Goal: Obtain resource: Download file/media

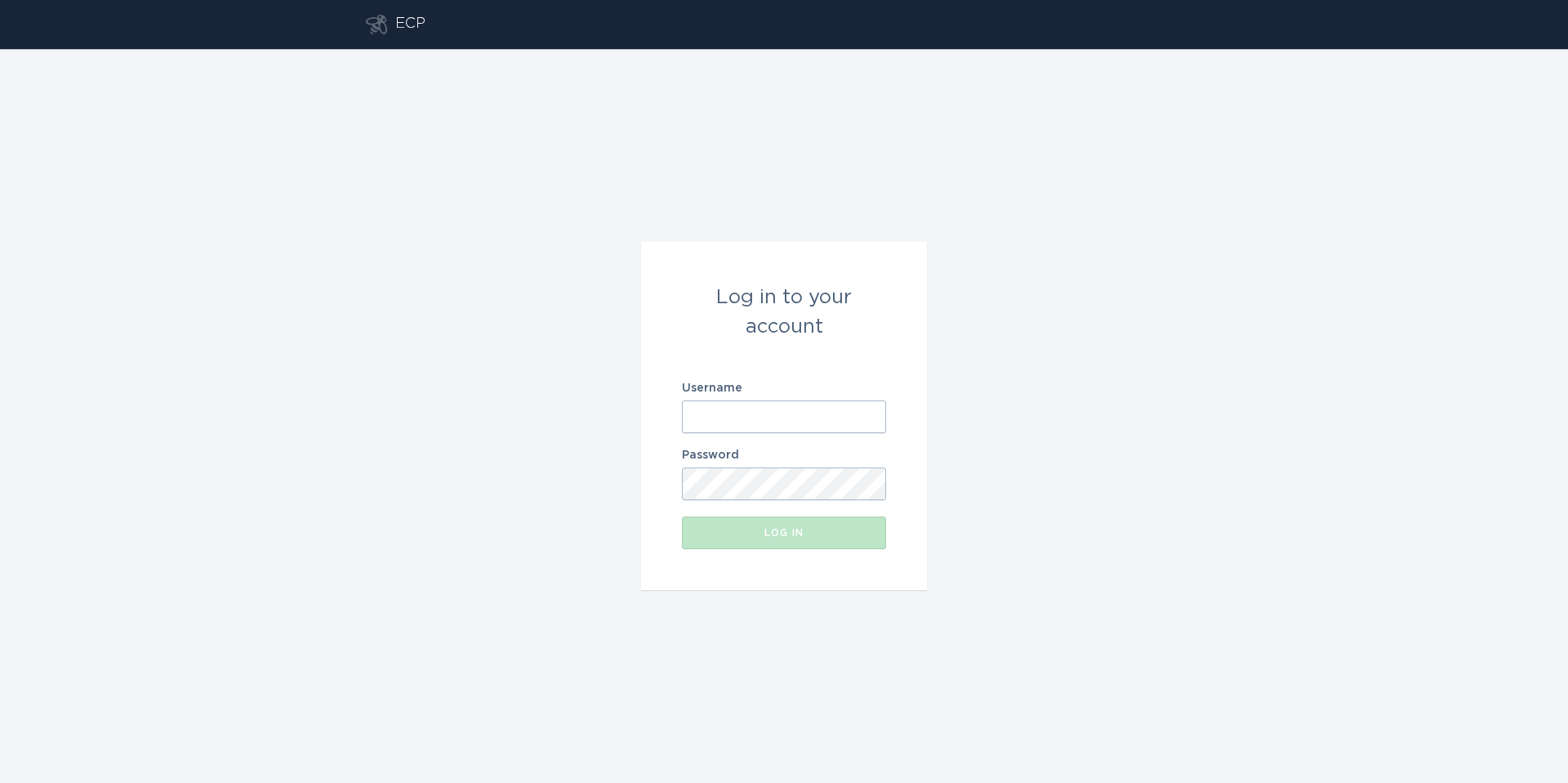
click at [790, 407] on input "Username" at bounding box center [784, 417] width 205 height 33
drag, startPoint x: 777, startPoint y: 424, endPoint x: 780, endPoint y: 433, distance: 9.5
click at [776, 424] on input "Username" at bounding box center [784, 417] width 205 height 33
type input "[EMAIL_ADDRESS][DOMAIN_NAME]"
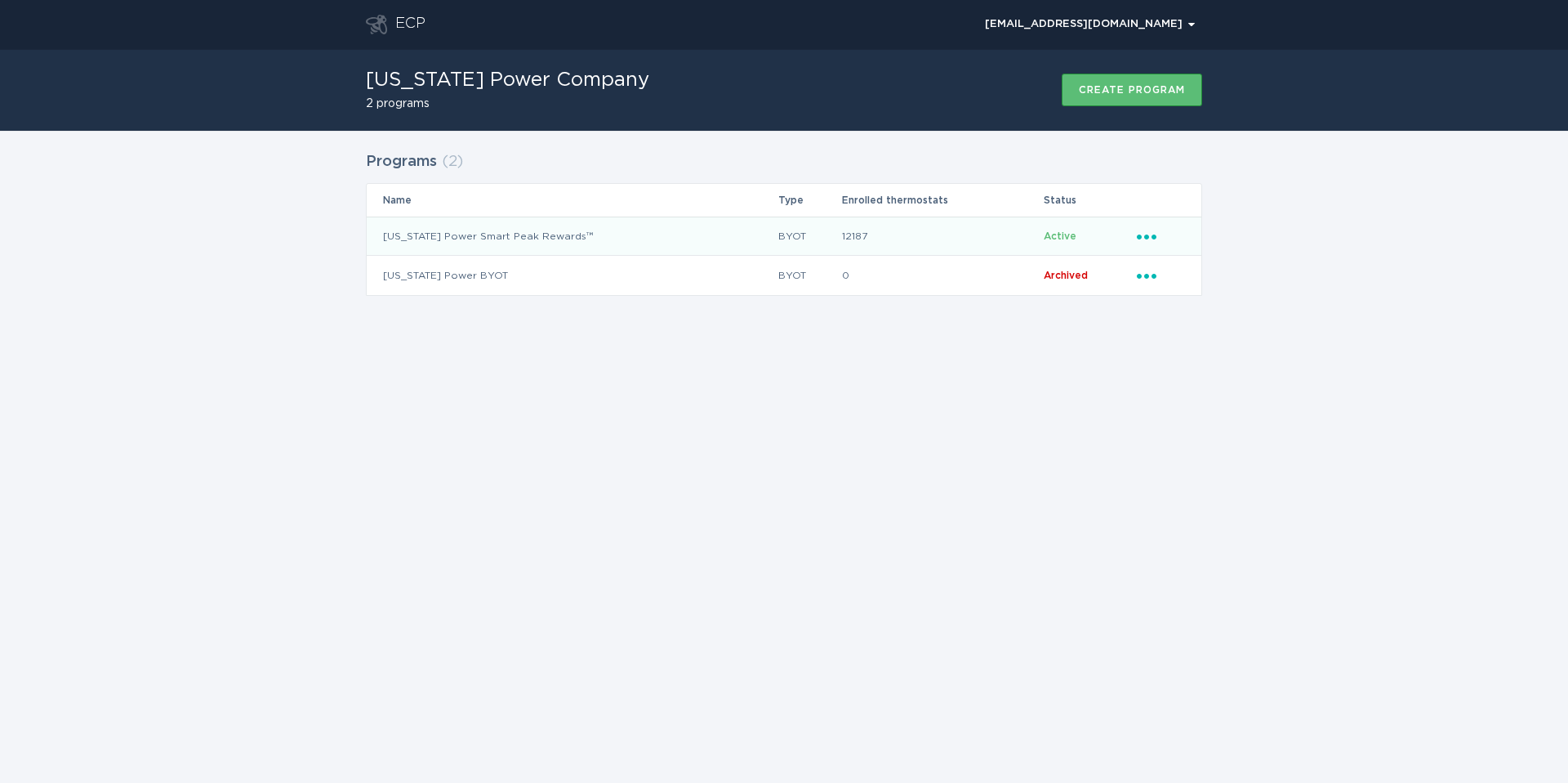
click at [1150, 233] on icon "Ellipsis" at bounding box center [1148, 233] width 23 height 13
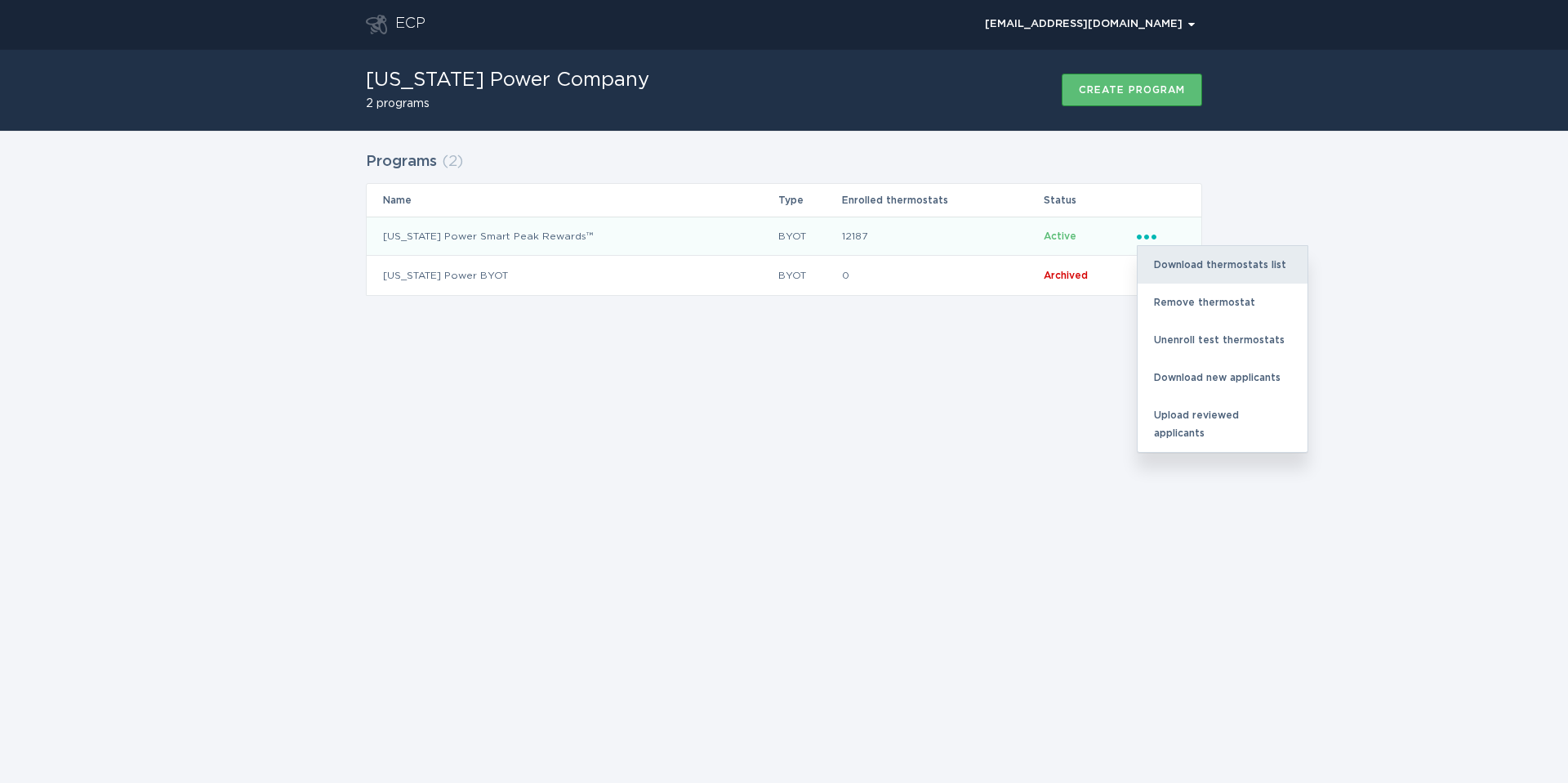
click at [1210, 260] on div "Download thermostats list" at bounding box center [1222, 264] width 170 height 37
click at [1234, 259] on div "Download thermostats list" at bounding box center [1222, 264] width 170 height 37
drag, startPoint x: 1410, startPoint y: 258, endPoint x: 1401, endPoint y: 53, distance: 205.2
click at [1409, 258] on div "Programs ( 2 ) Name Type Enrolled thermostats Status [US_STATE] Power Smart Pea…" at bounding box center [784, 233] width 1568 height 206
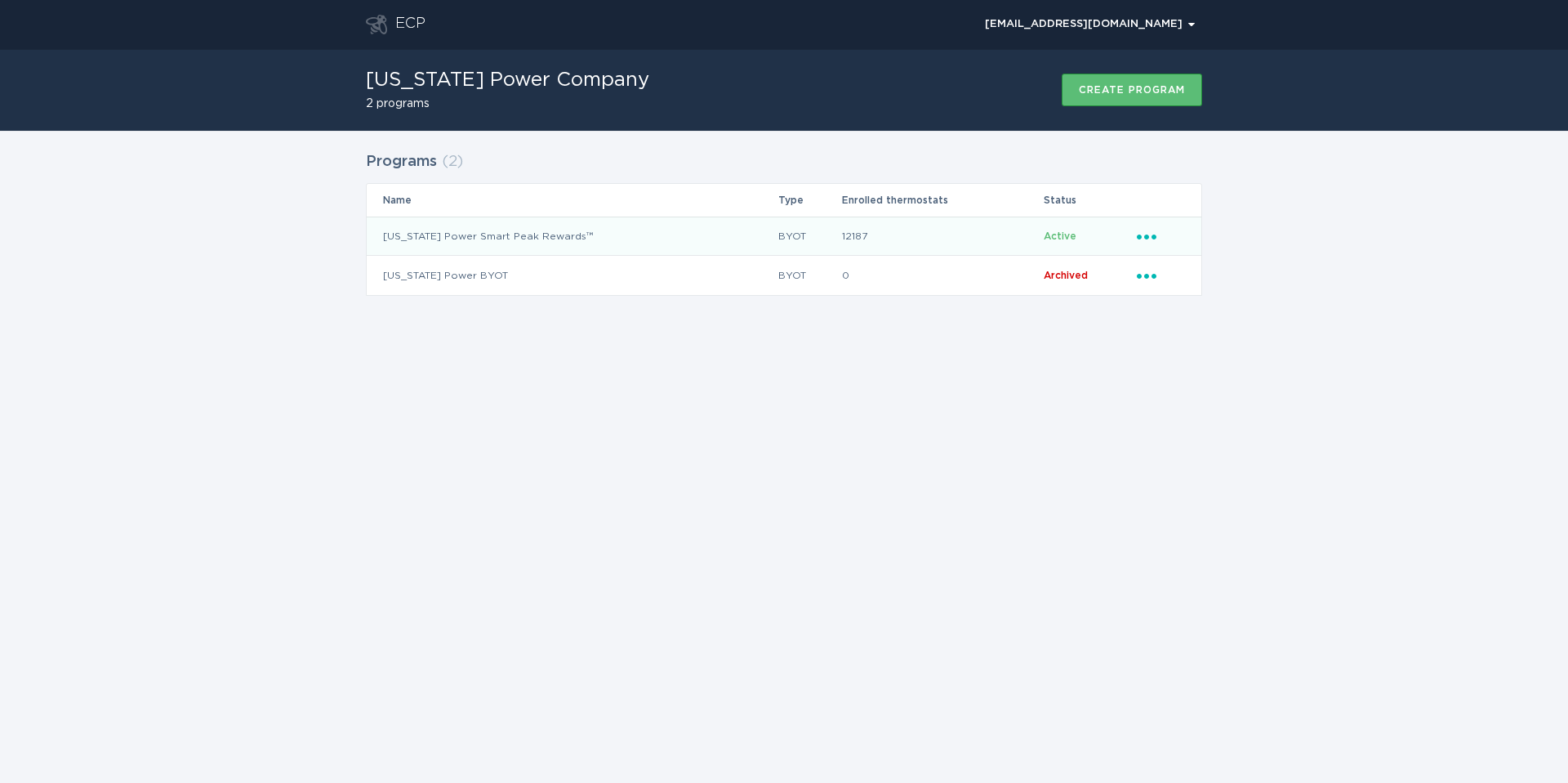
click at [1146, 242] on div "Ellipsis" at bounding box center [1161, 235] width 48 height 18
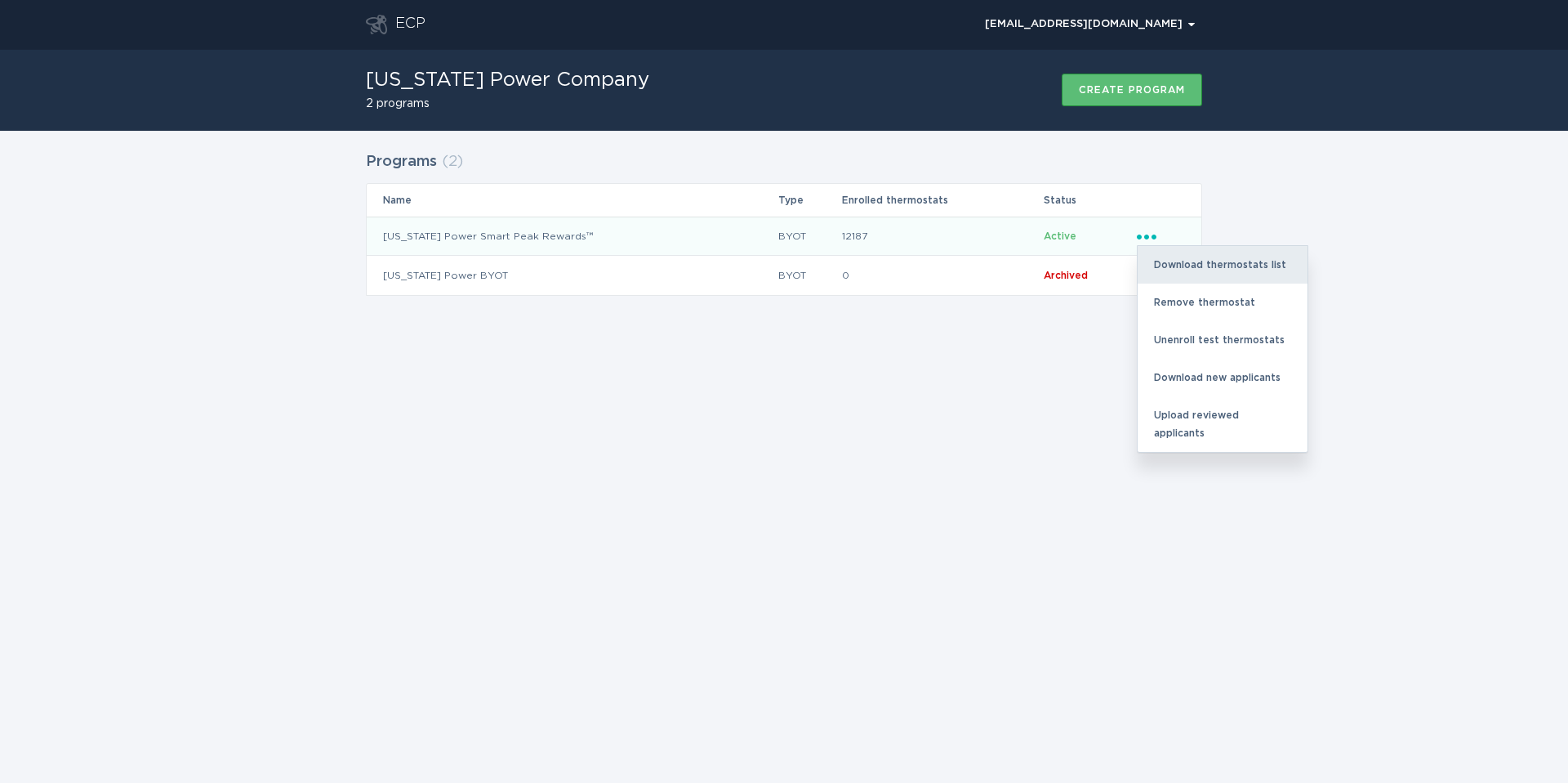
click at [1197, 265] on div "Download thermostats list" at bounding box center [1222, 264] width 170 height 37
click at [1232, 260] on div "Download thermostats list" at bounding box center [1222, 264] width 170 height 37
